Goal: Navigation & Orientation: Find specific page/section

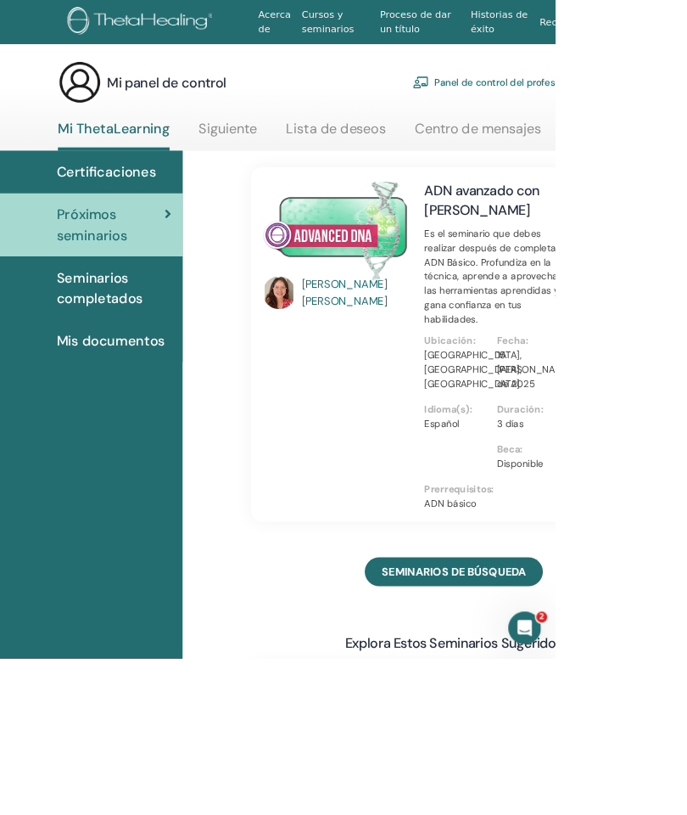
scroll to position [3, 28]
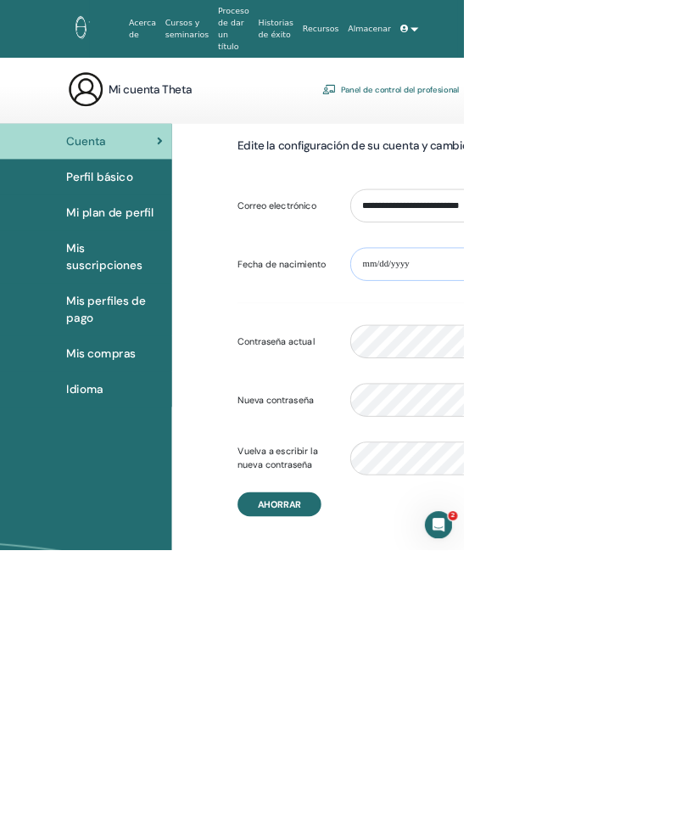
click at [683, 367] on input "date" at bounding box center [674, 391] width 310 height 49
type input "**********"
click at [132, 255] on font "Perfil básico" at bounding box center [147, 262] width 98 height 22
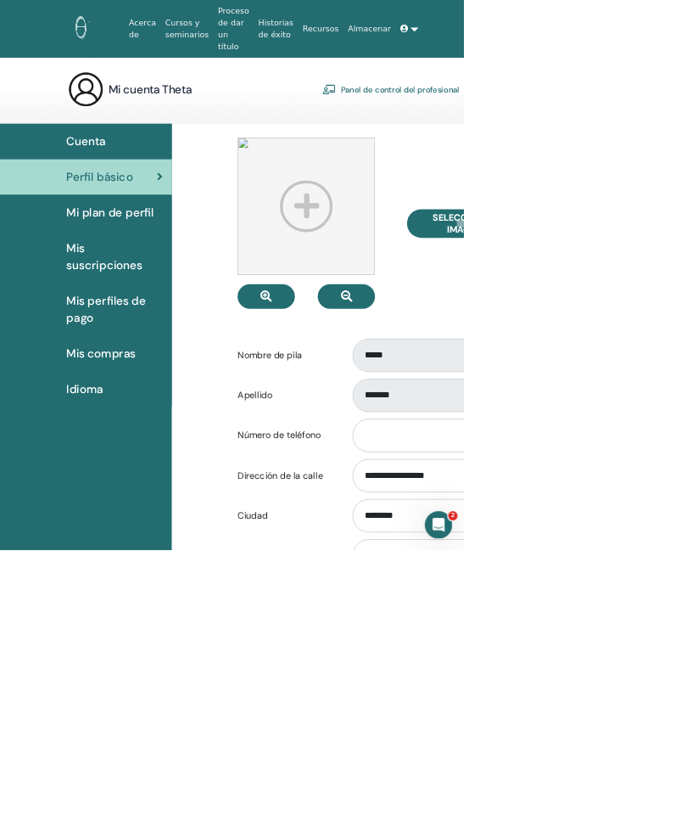
click at [136, 373] on font "Mis suscripciones" at bounding box center [154, 380] width 113 height 48
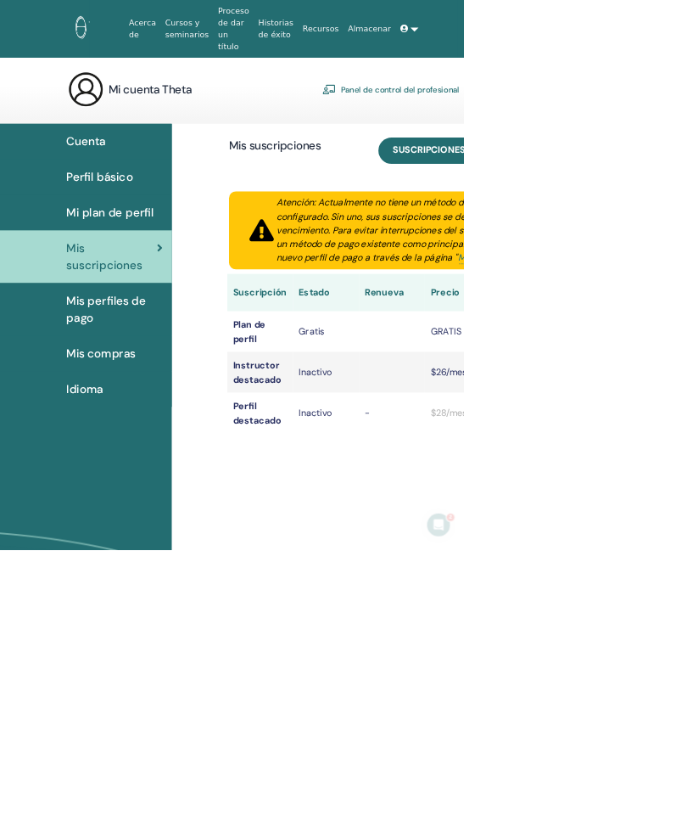
click at [135, 513] on font "Mis compras" at bounding box center [149, 524] width 103 height 22
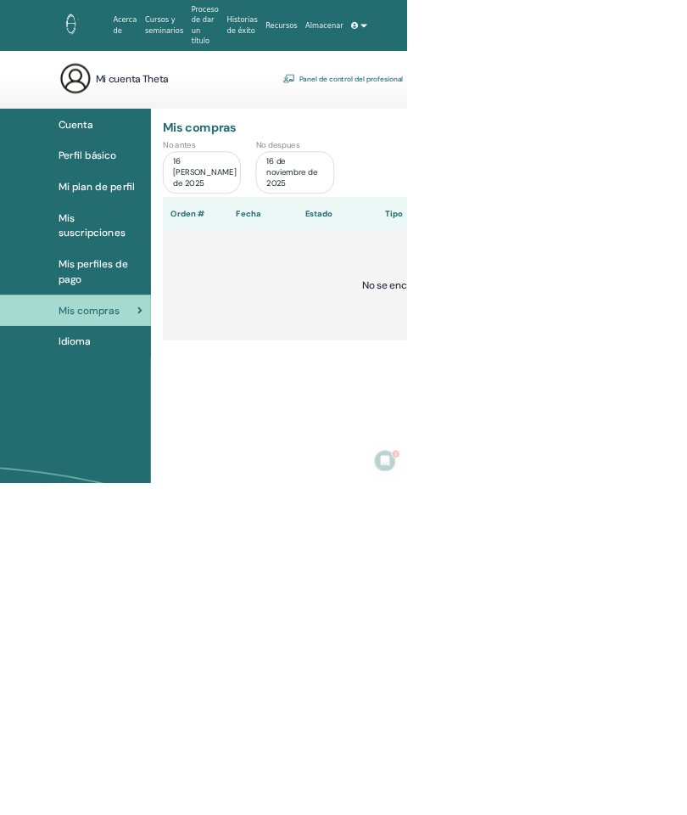
click at [333, 35] on font "Proceso de dar un título" at bounding box center [346, 41] width 46 height 67
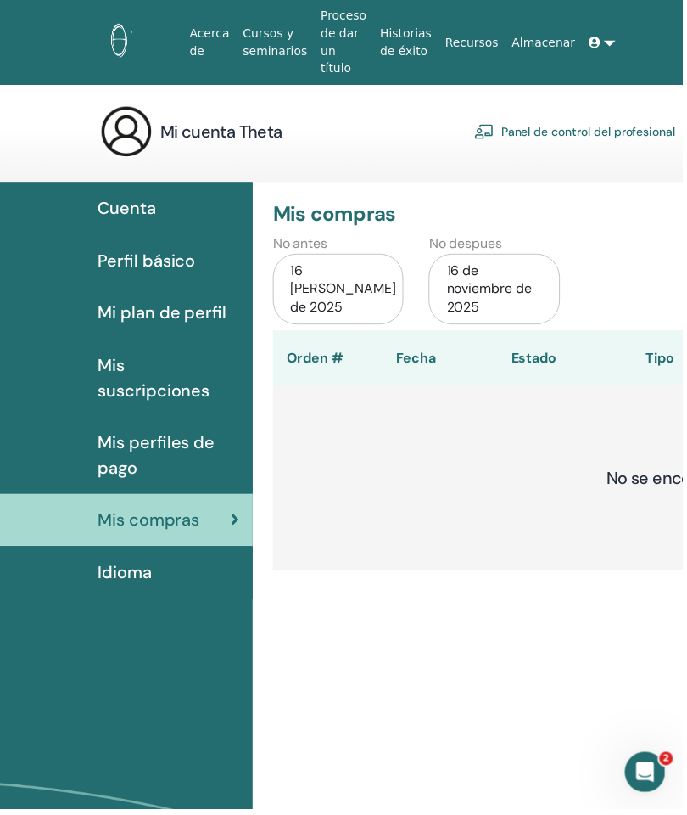
click at [143, 256] on span "Perfil básico" at bounding box center [147, 261] width 98 height 25
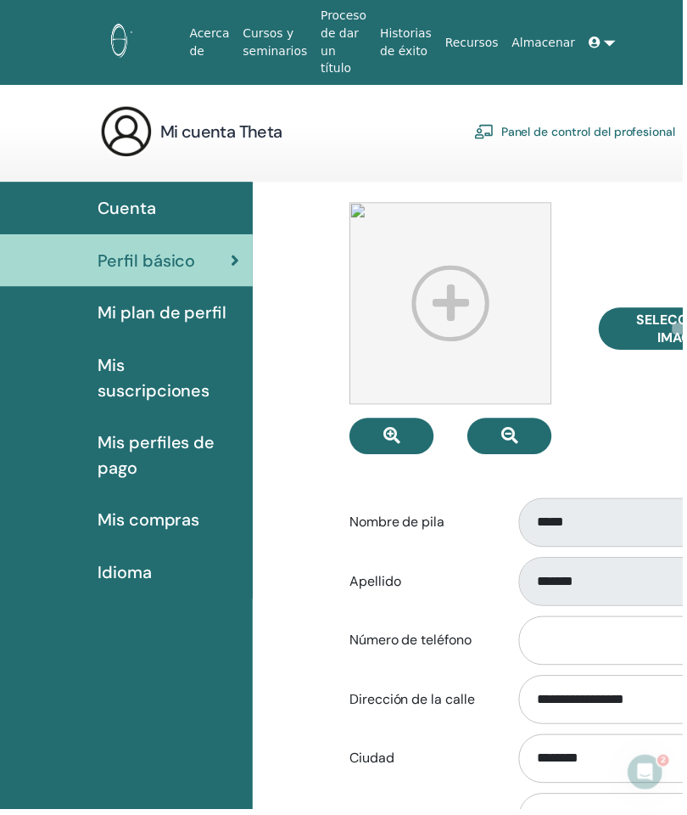
click at [110, 199] on font "Cuenta" at bounding box center [127, 210] width 59 height 22
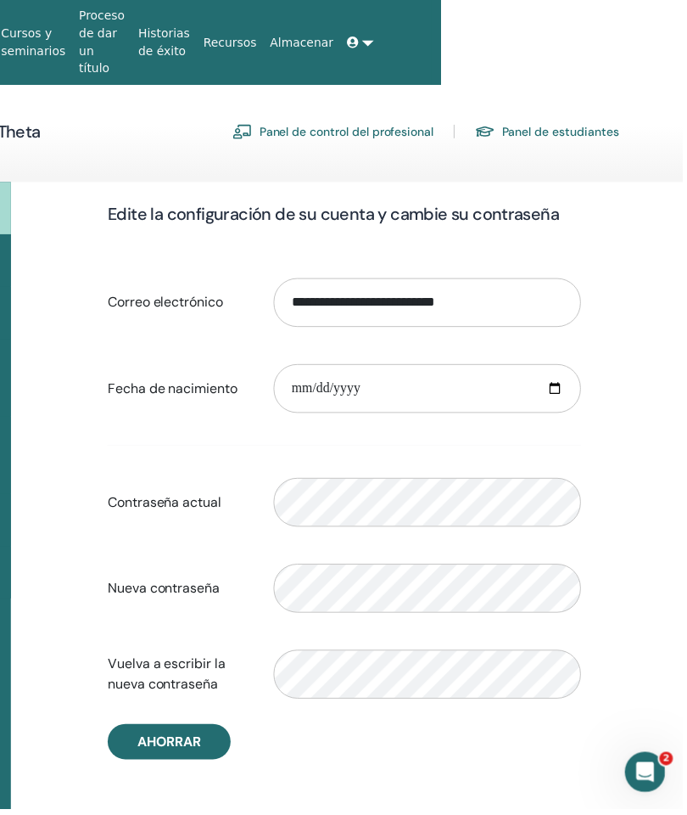
scroll to position [0, 240]
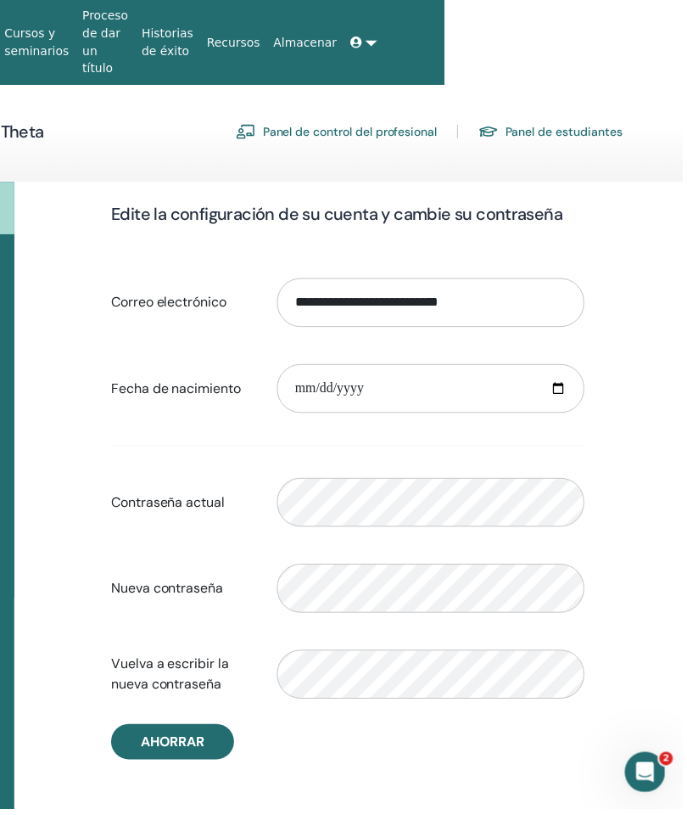
click at [589, 105] on div "Mi cuenta Theta Panel de control del profesional Panel de estudiantes" at bounding box center [243, 132] width 767 height 54
click at [561, 126] on font "Panel de estudiantes" at bounding box center [568, 133] width 118 height 15
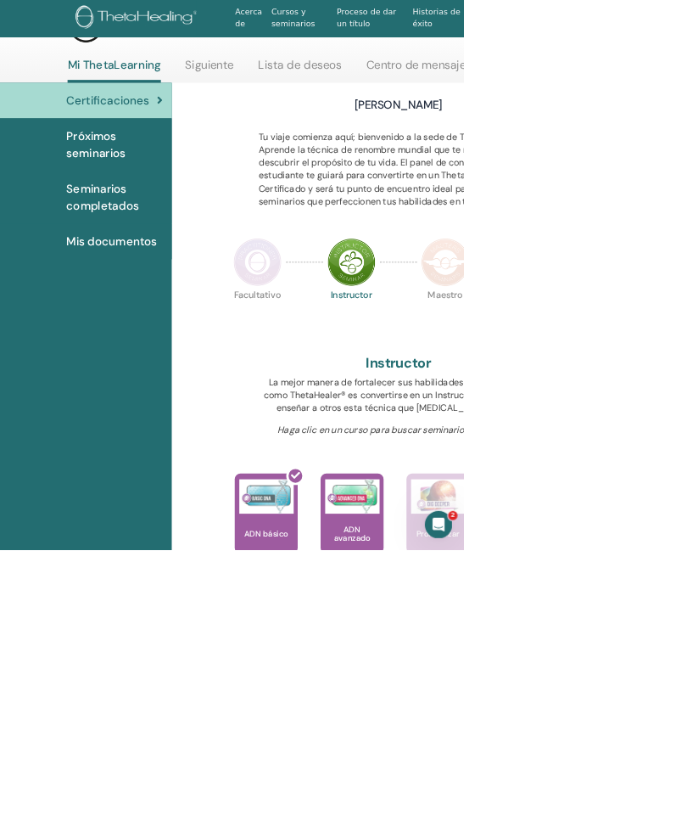
scroll to position [65, 0]
click at [682, 753] on img at bounding box center [649, 734] width 81 height 51
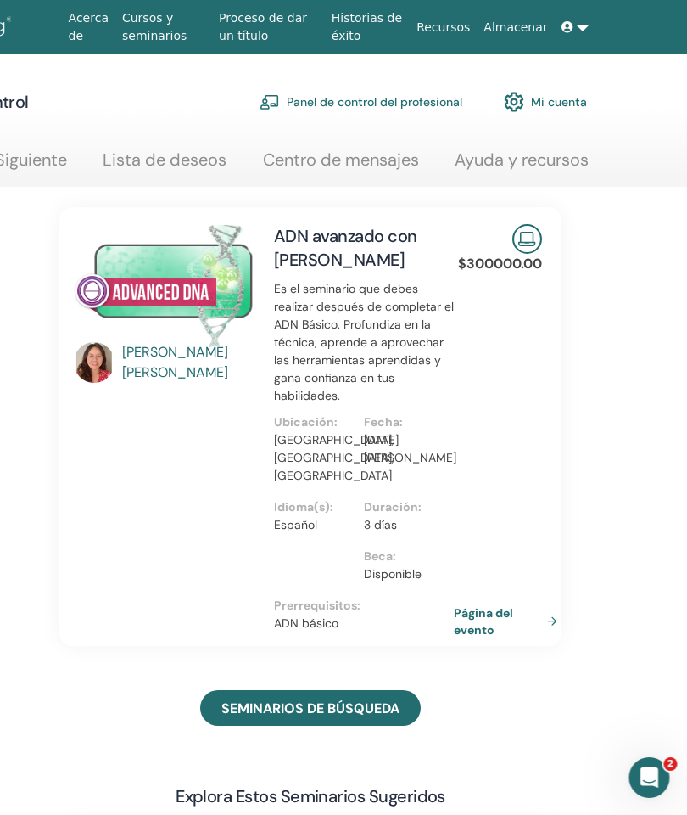
scroll to position [0, 282]
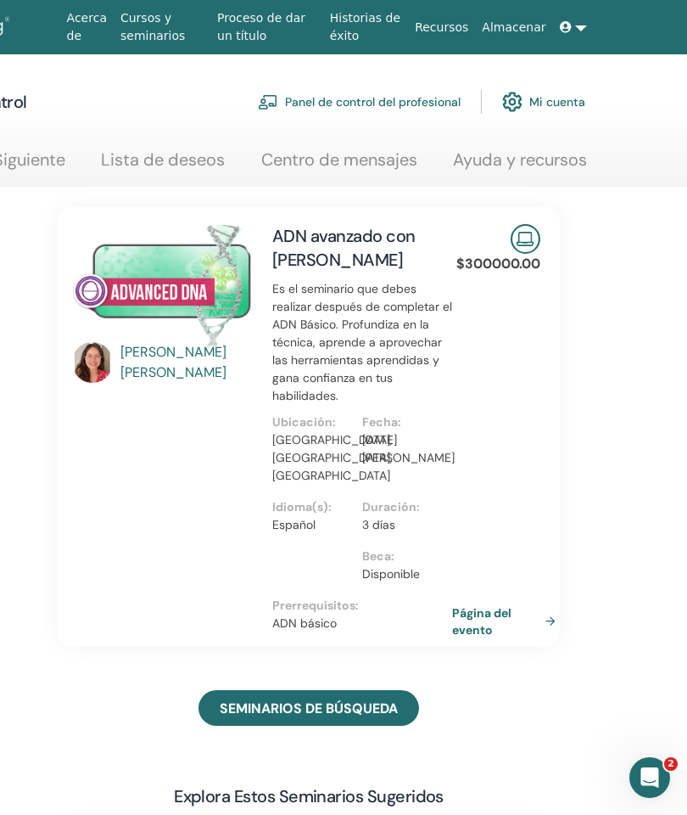
click at [468, 29] on font "Recursos" at bounding box center [441, 27] width 53 height 14
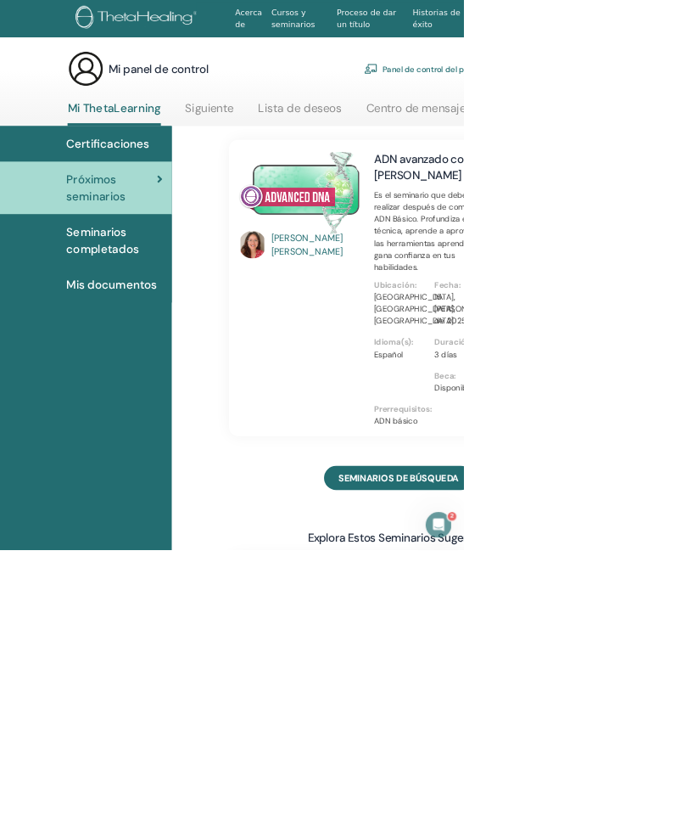
click at [237, 25] on img at bounding box center [205, 27] width 186 height 38
